Goal: Task Accomplishment & Management: Use online tool/utility

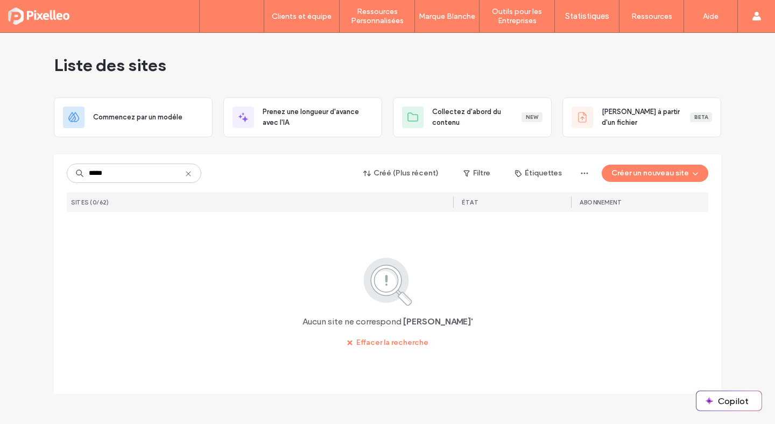
type input "*****"
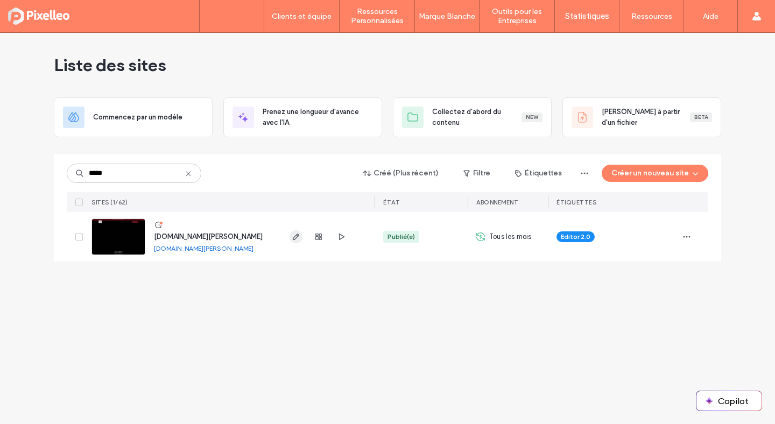
click at [295, 234] on icon "button" at bounding box center [296, 236] width 9 height 9
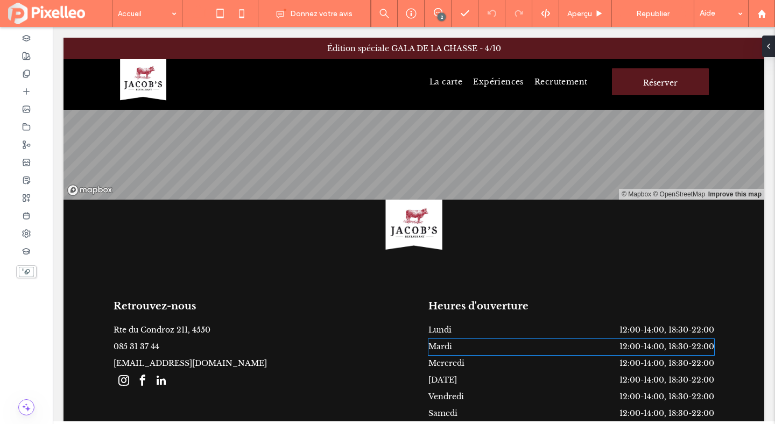
scroll to position [4056, 0]
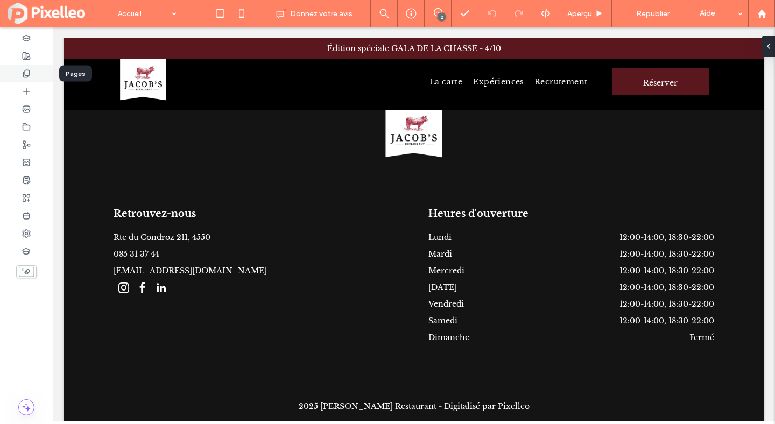
click at [27, 78] on div at bounding box center [26, 74] width 53 height 18
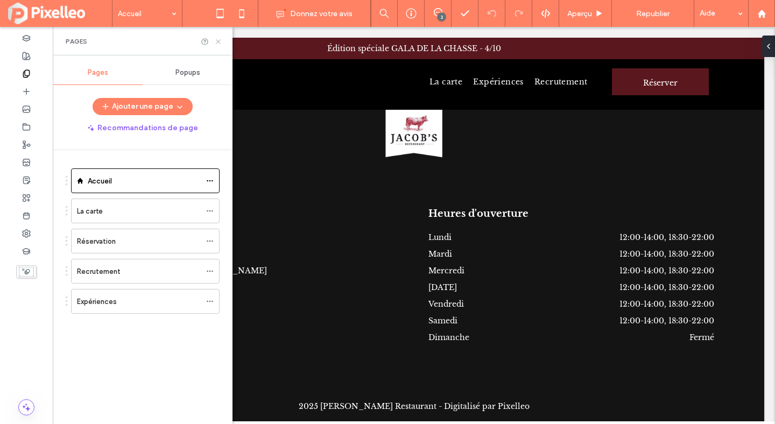
click at [218, 40] on icon at bounding box center [218, 42] width 8 height 8
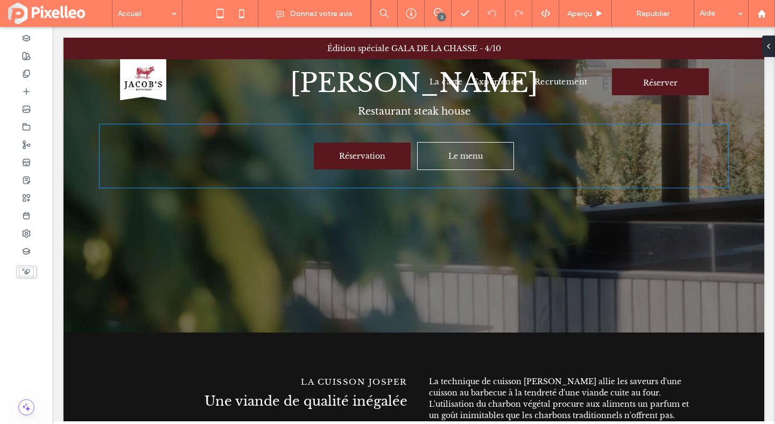
scroll to position [0, 0]
